Goal: Task Accomplishment & Management: Manage account settings

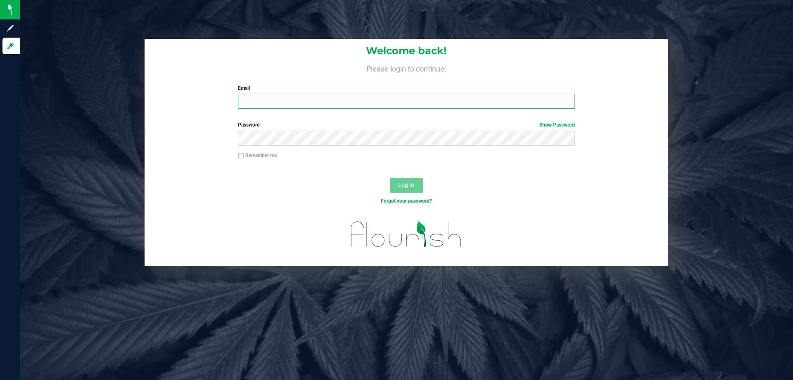
click at [370, 107] on input "Email" at bounding box center [406, 101] width 337 height 15
type input "[EMAIL_ADDRESS][DOMAIN_NAME]"
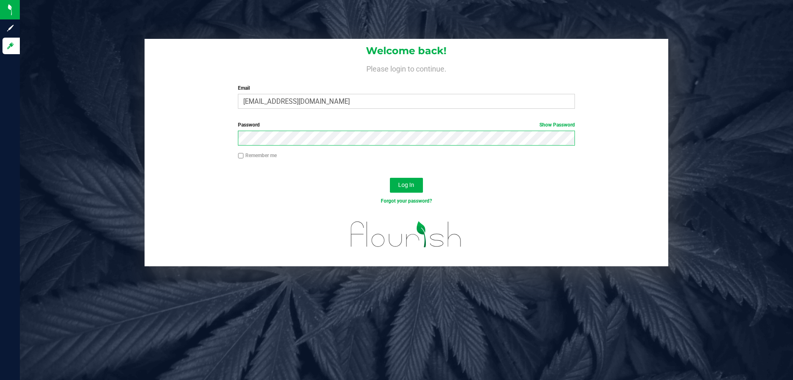
click at [390, 178] on button "Log In" at bounding box center [406, 185] width 33 height 15
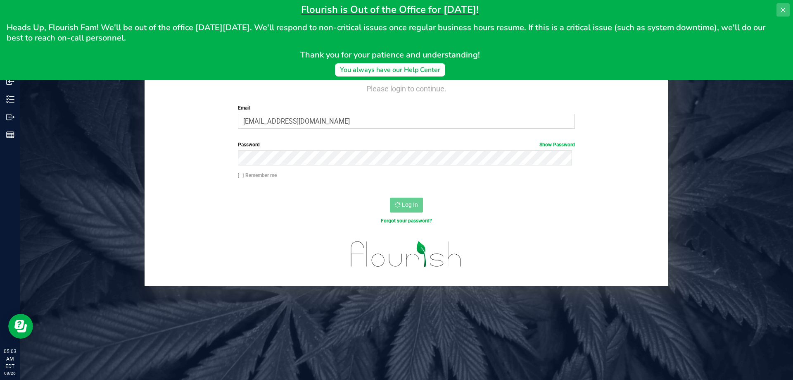
click at [784, 7] on icon at bounding box center [783, 10] width 7 height 7
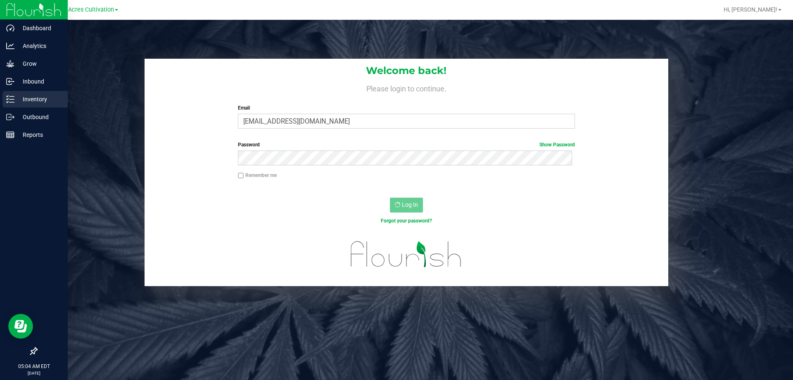
click at [32, 97] on p "Inventory" at bounding box center [39, 99] width 50 height 10
